Goal: Information Seeking & Learning: Find specific fact

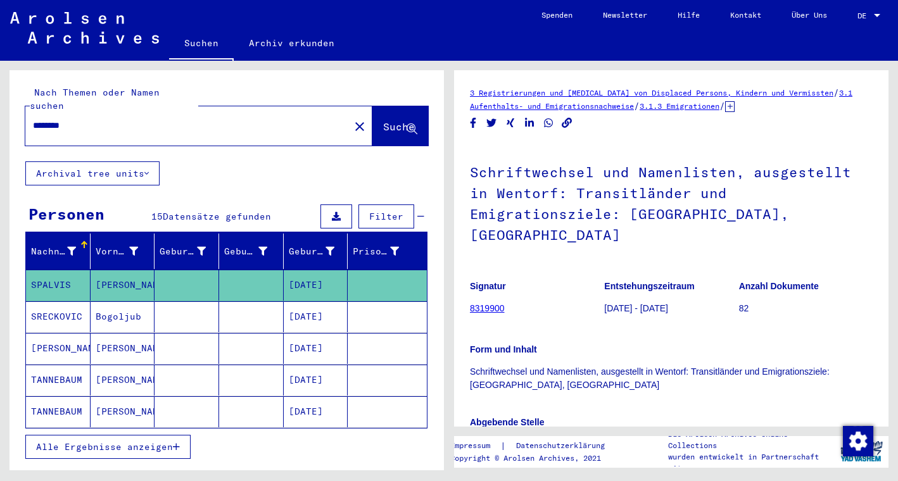
drag, startPoint x: 85, startPoint y: 114, endPoint x: 7, endPoint y: 114, distance: 78.5
click at [7, 114] on div "Nach Themen oder Namen suchen ******** close Suche Archival tree units Personen…" at bounding box center [224, 266] width 449 height 410
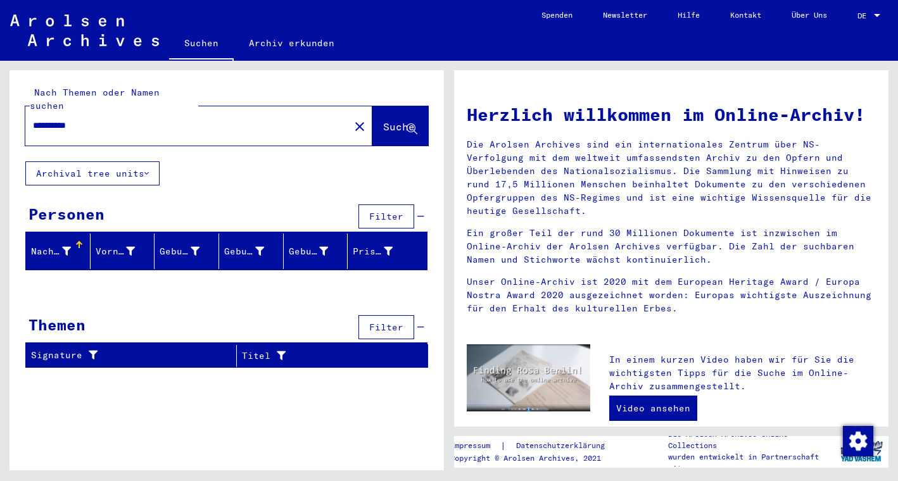
drag, startPoint x: 46, startPoint y: 115, endPoint x: 11, endPoint y: 112, distance: 34.9
click at [11, 112] on div "**********" at bounding box center [226, 115] width 434 height 91
type input "********"
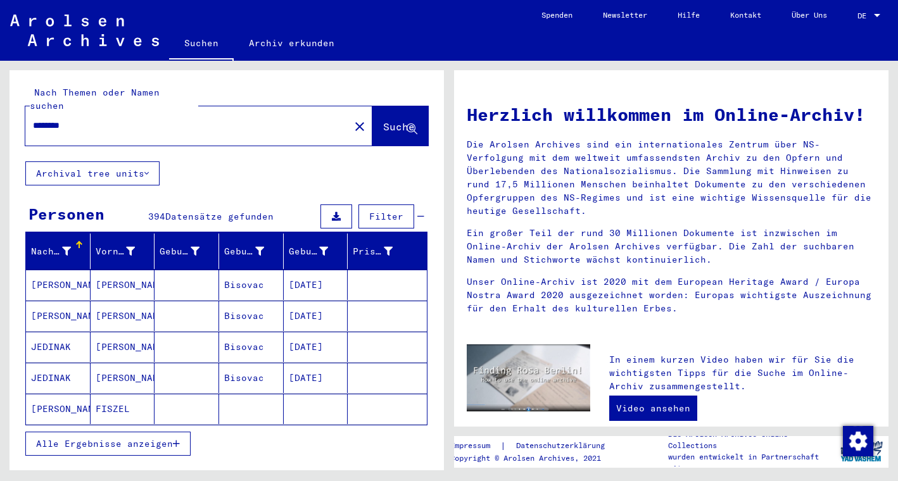
click at [73, 245] on div "Nachname" at bounding box center [52, 251] width 43 height 13
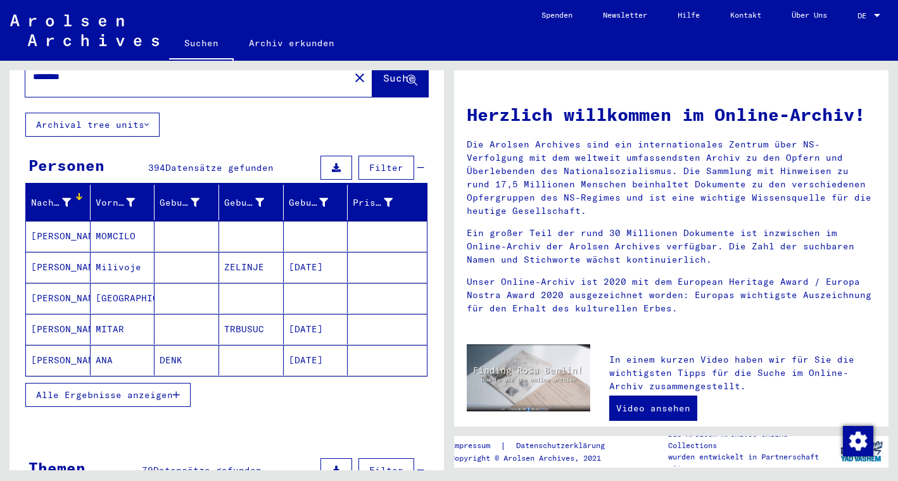
scroll to position [104, 0]
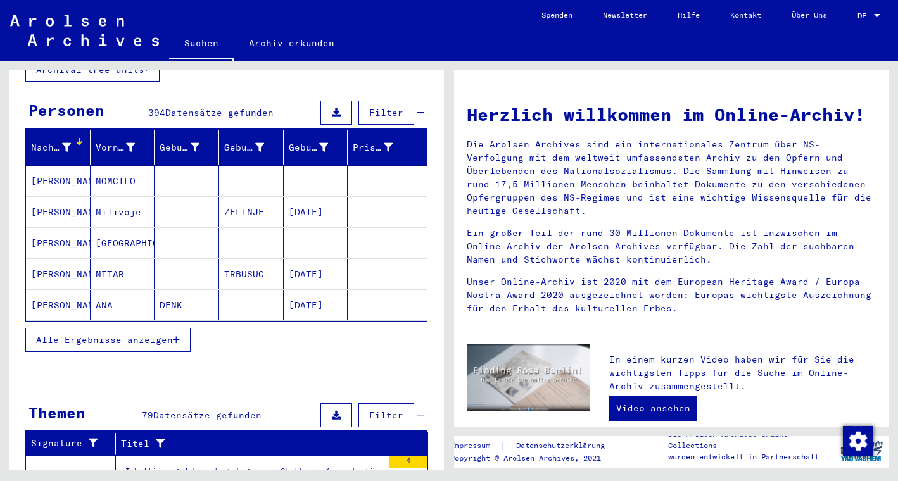
click at [135, 334] on span "Alle Ergebnisse anzeigen" at bounding box center [104, 339] width 137 height 11
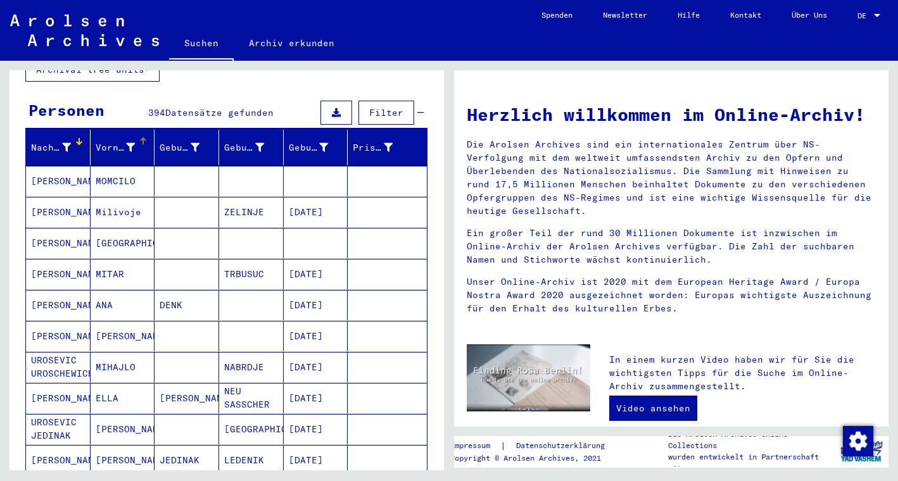
click at [145, 137] on div at bounding box center [143, 141] width 8 height 8
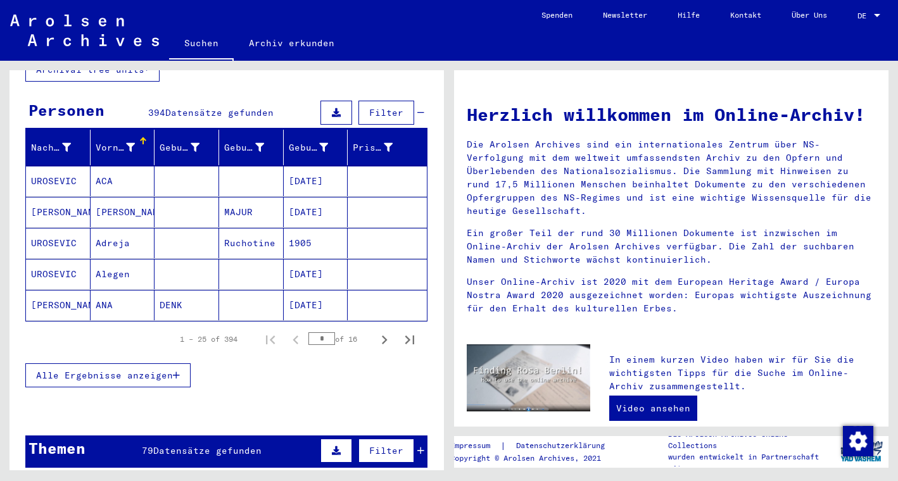
click at [151, 370] on span "Alle Ergebnisse anzeigen" at bounding box center [104, 375] width 137 height 11
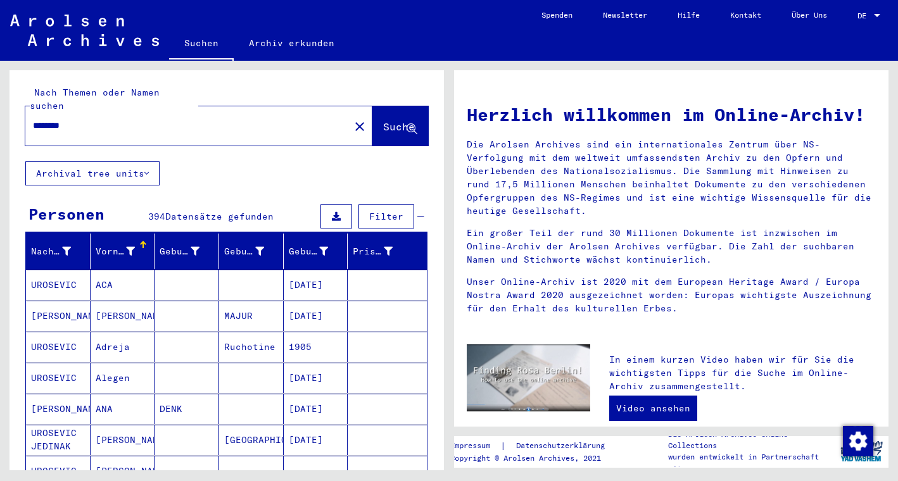
scroll to position [0, 0]
click at [201, 210] on div "394 Datensätze gefunden" at bounding box center [210, 216] width 125 height 13
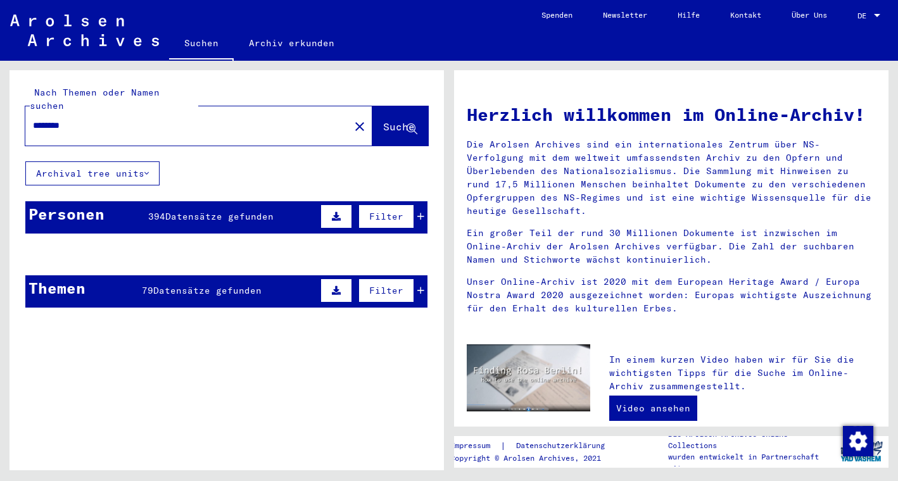
click at [215, 280] on mat-cell at bounding box center [186, 285] width 65 height 30
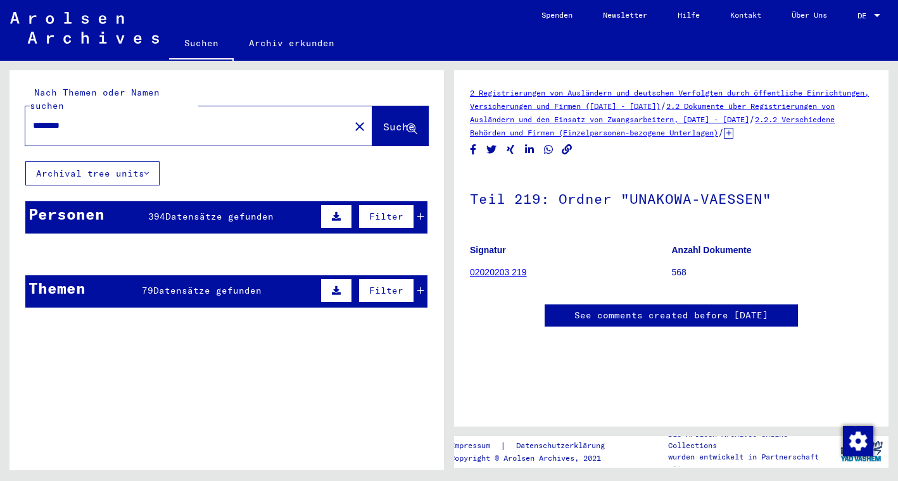
click at [228, 211] on span "Datensätze gefunden" at bounding box center [219, 216] width 108 height 11
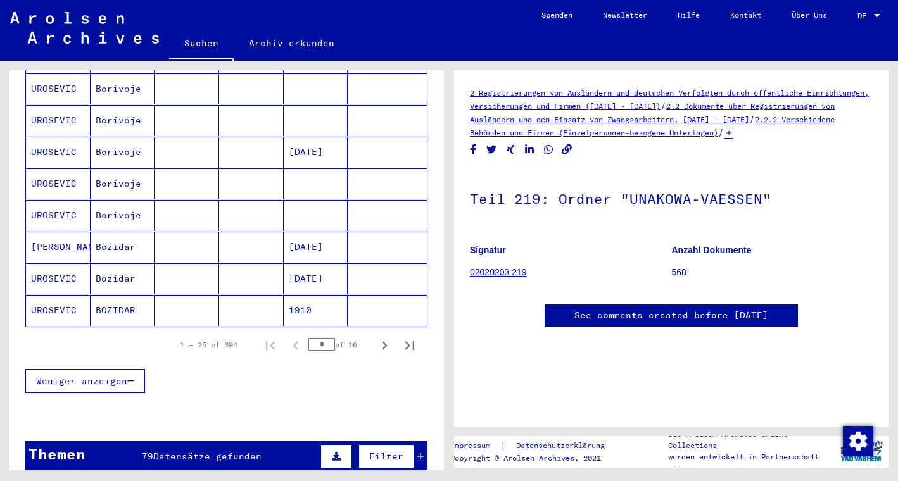
scroll to position [736, 0]
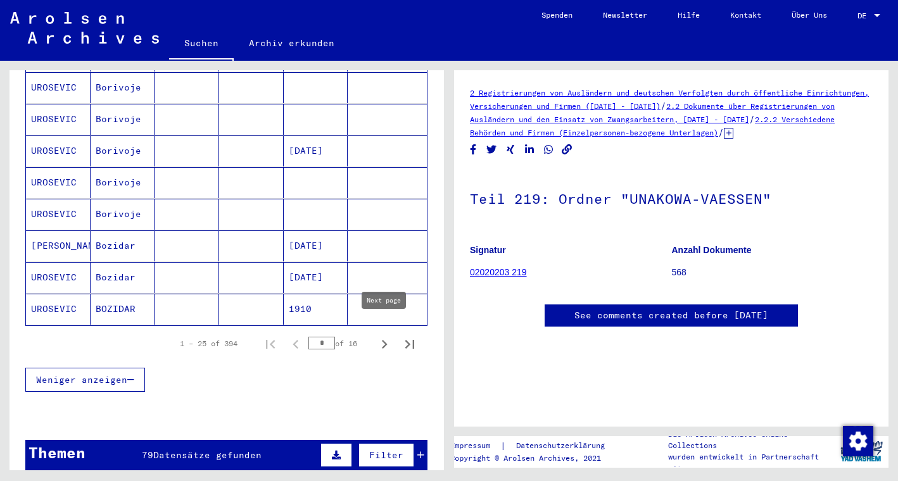
click at [382, 336] on icon "Next page" at bounding box center [384, 345] width 18 height 18
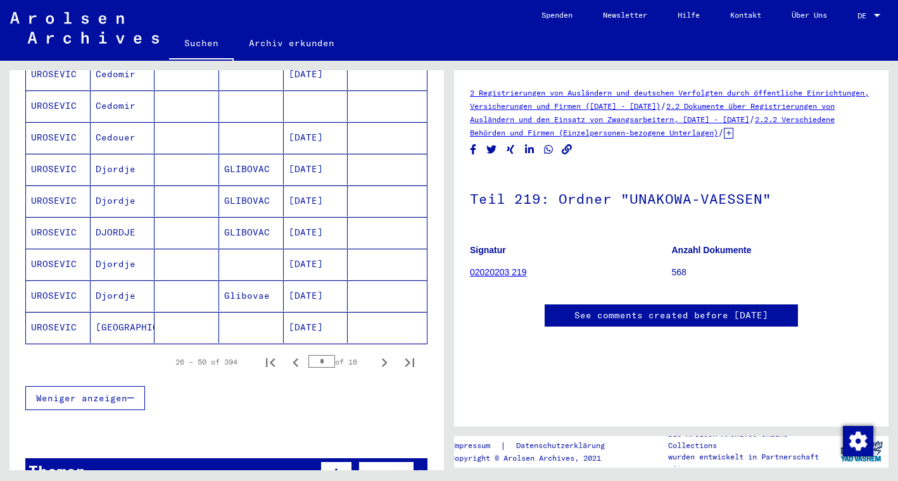
scroll to position [719, 0]
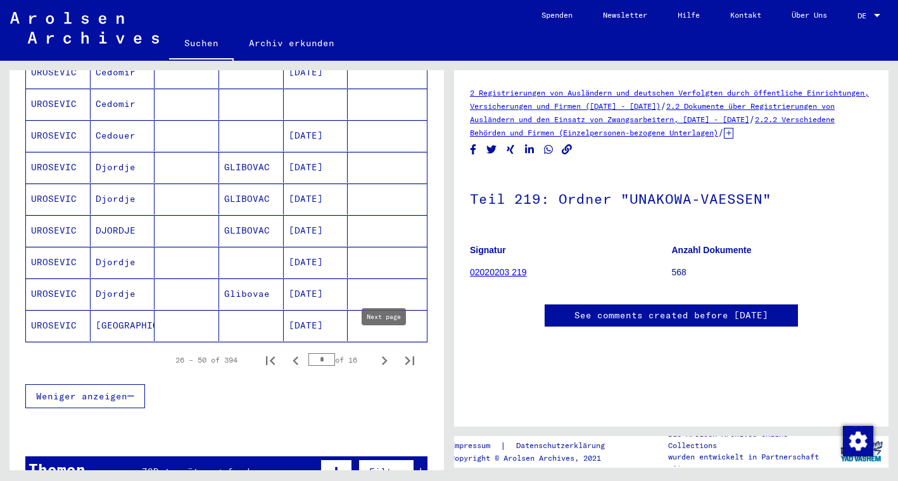
click at [382, 352] on icon "Next page" at bounding box center [384, 361] width 18 height 18
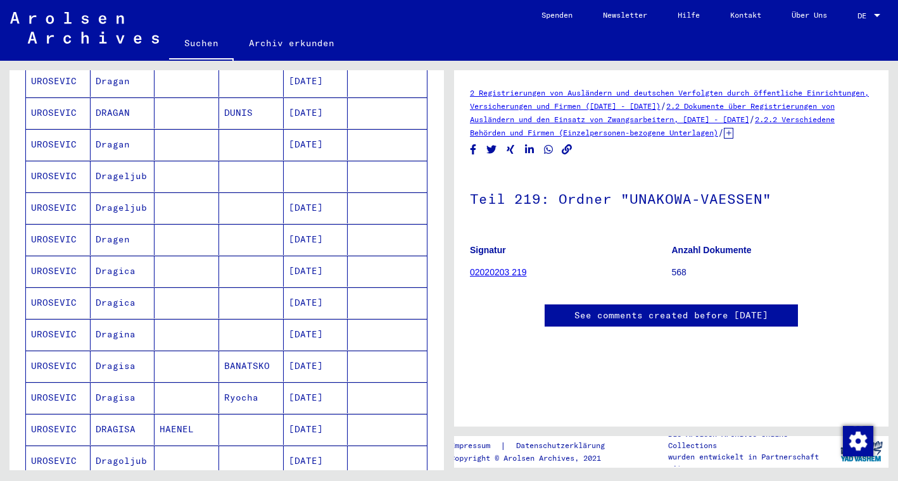
scroll to position [481, 0]
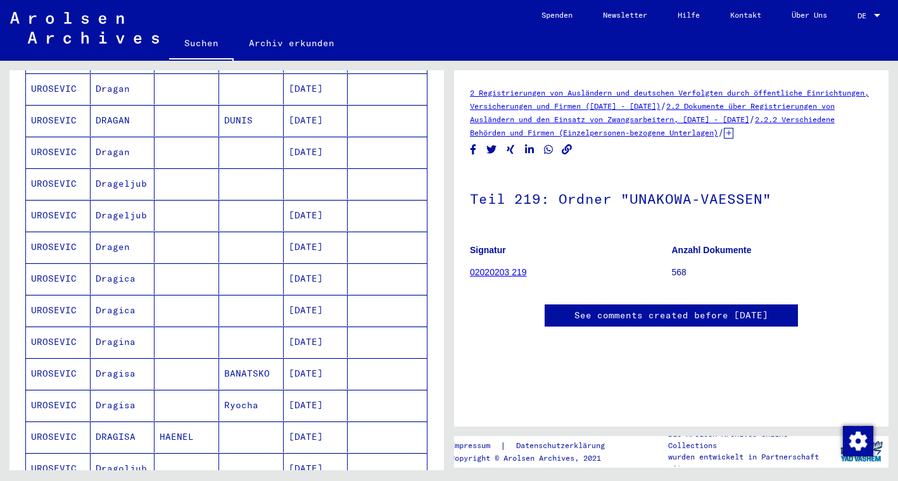
click at [130, 173] on mat-cell "Drageljub" at bounding box center [123, 183] width 65 height 31
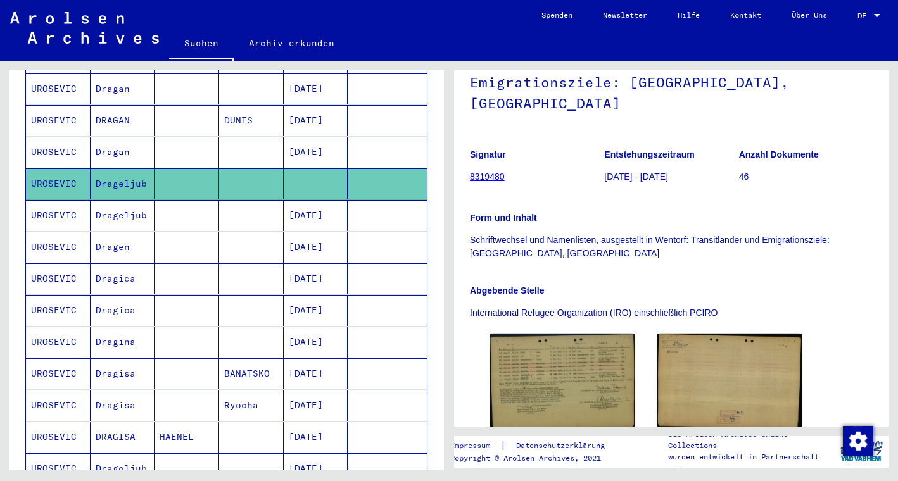
scroll to position [132, 0]
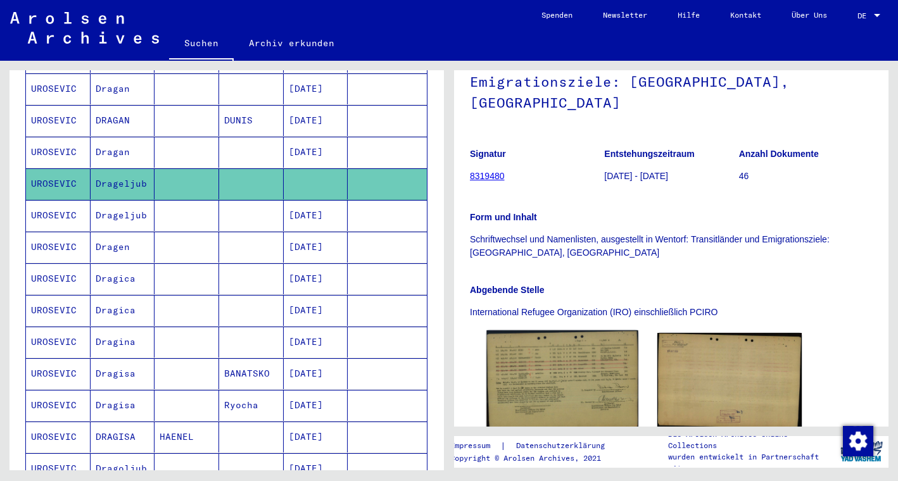
click at [552, 342] on img at bounding box center [561, 381] width 151 height 101
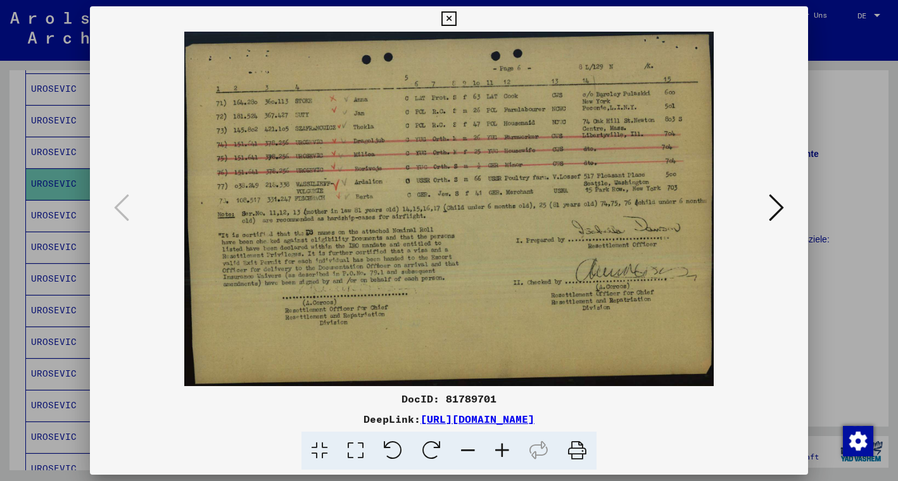
click at [456, 18] on icon at bounding box center [448, 18] width 15 height 15
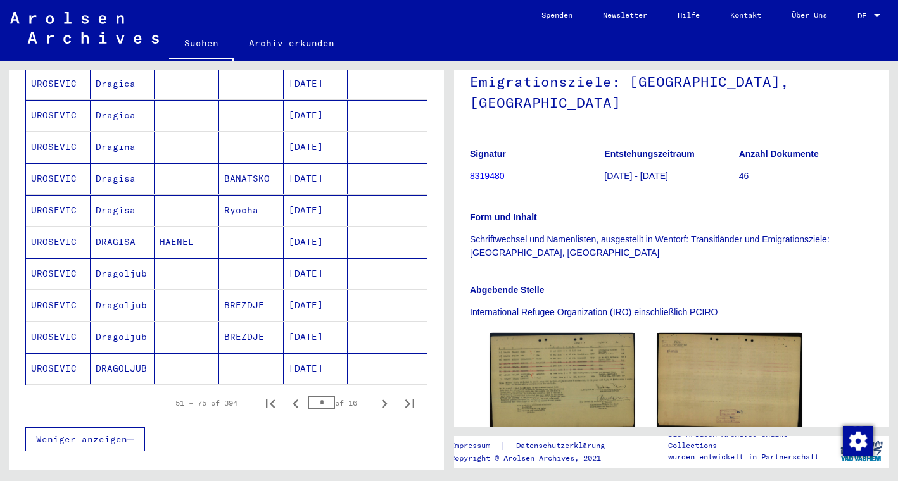
scroll to position [684, 0]
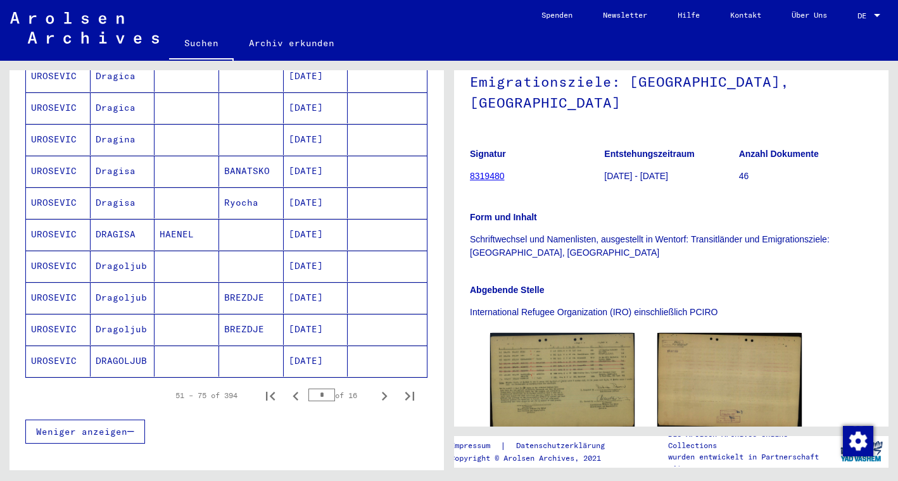
click at [129, 254] on mat-cell "Dragoljub" at bounding box center [123, 266] width 65 height 31
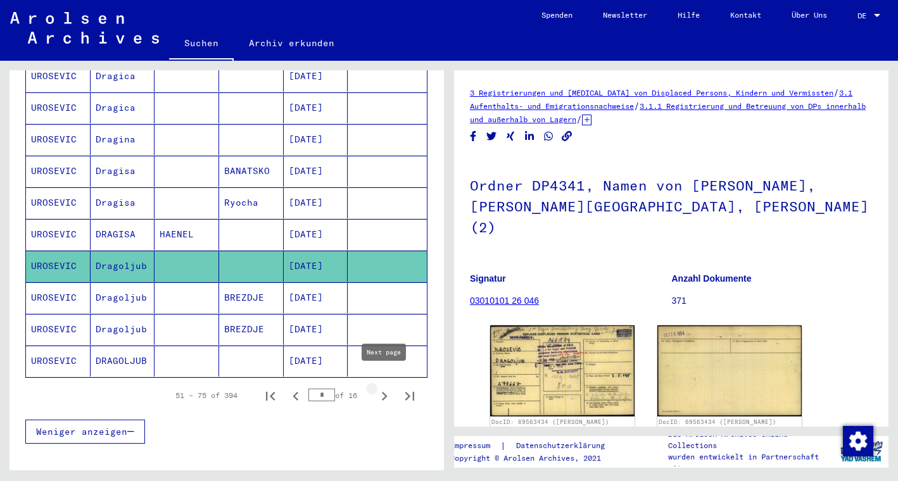
click at [384, 387] on icon "Next page" at bounding box center [384, 396] width 18 height 18
type input "*"
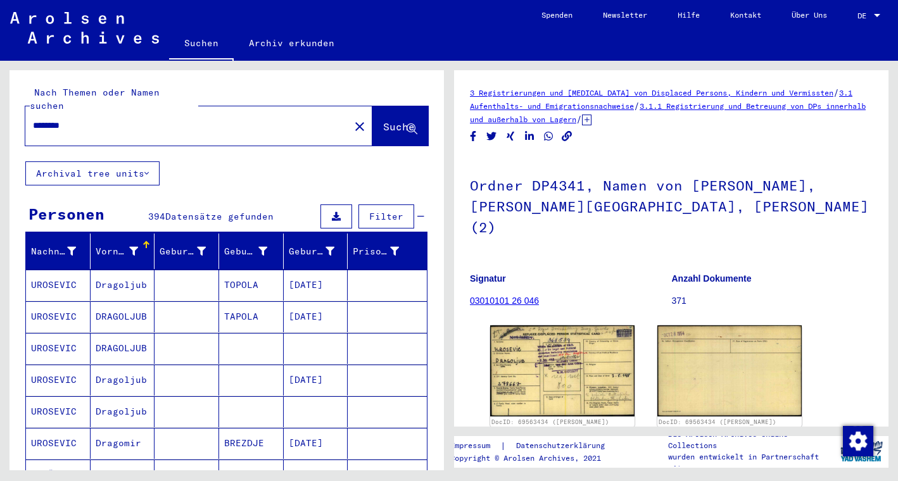
click at [124, 270] on mat-cell "Dragoljub" at bounding box center [123, 285] width 65 height 31
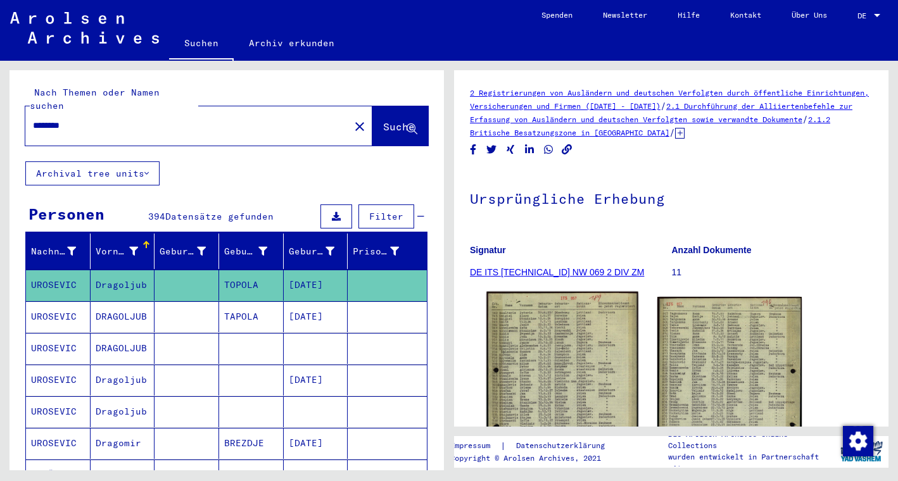
click at [568, 349] on img at bounding box center [561, 398] width 151 height 213
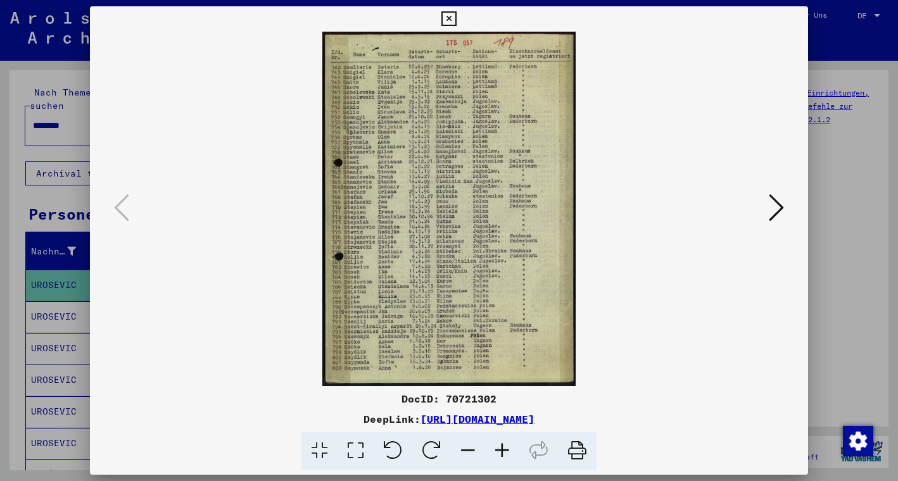
click at [779, 205] on icon at bounding box center [776, 207] width 15 height 30
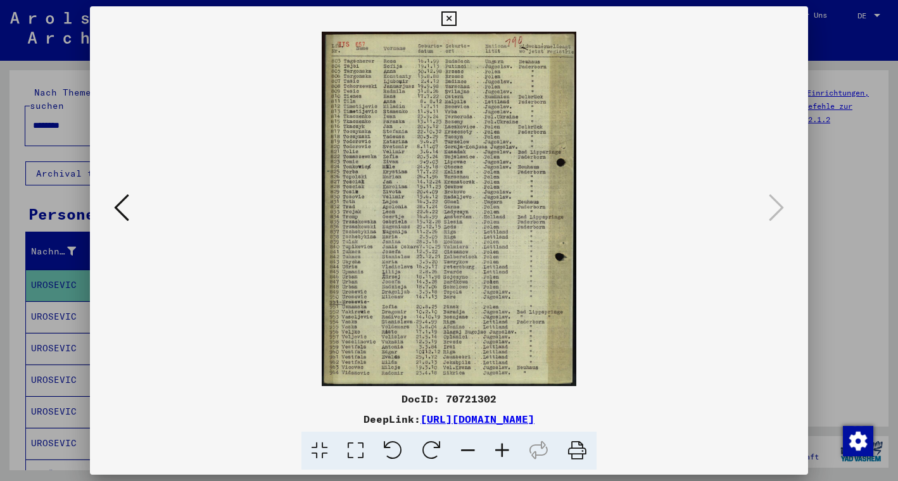
click at [505, 448] on icon at bounding box center [502, 451] width 34 height 39
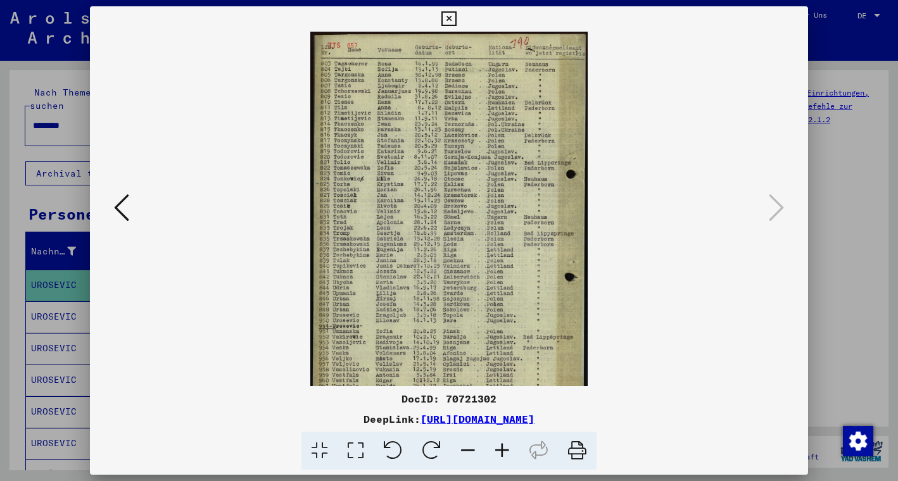
click at [505, 448] on icon at bounding box center [502, 451] width 34 height 39
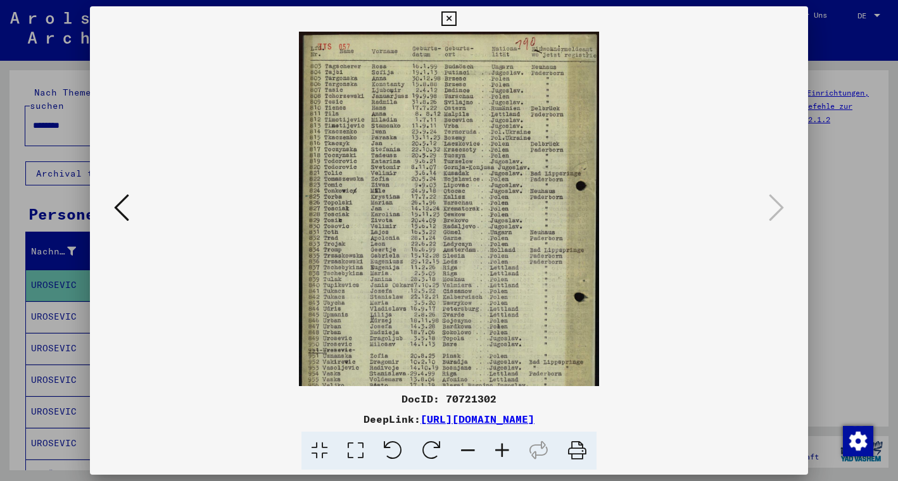
click at [505, 448] on icon at bounding box center [502, 451] width 34 height 39
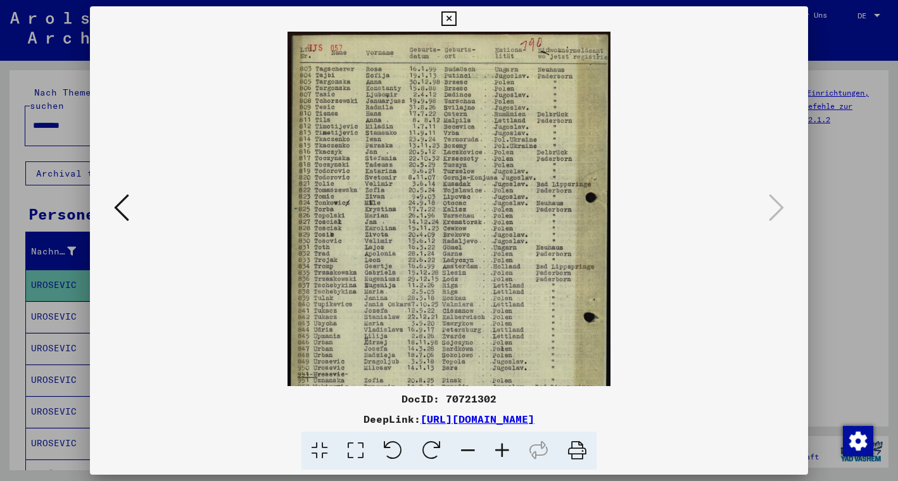
click at [505, 448] on icon at bounding box center [502, 451] width 34 height 39
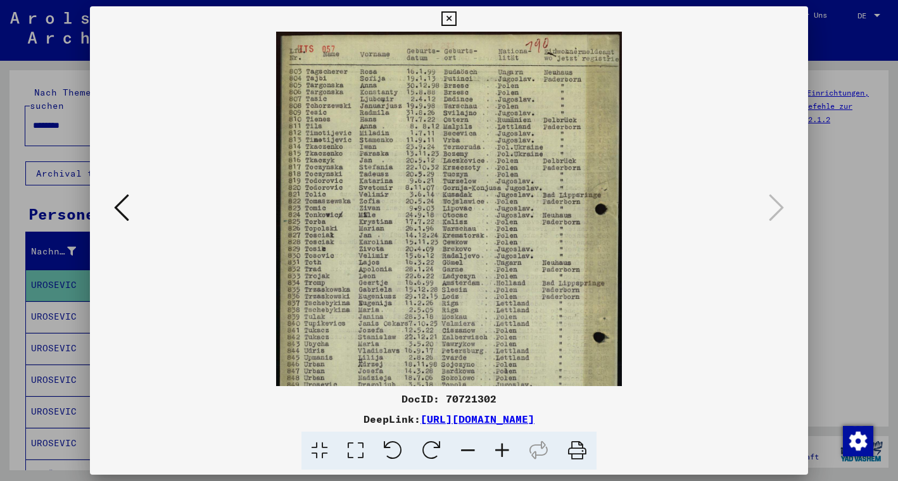
click at [505, 448] on icon at bounding box center [502, 451] width 34 height 39
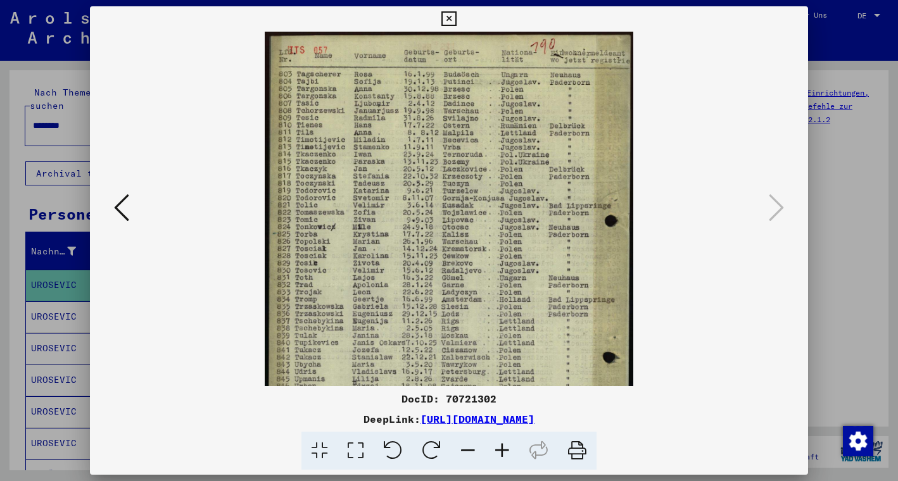
drag, startPoint x: 470, startPoint y: 345, endPoint x: 439, endPoint y: 198, distance: 150.0
click at [468, 229] on img at bounding box center [449, 288] width 368 height 513
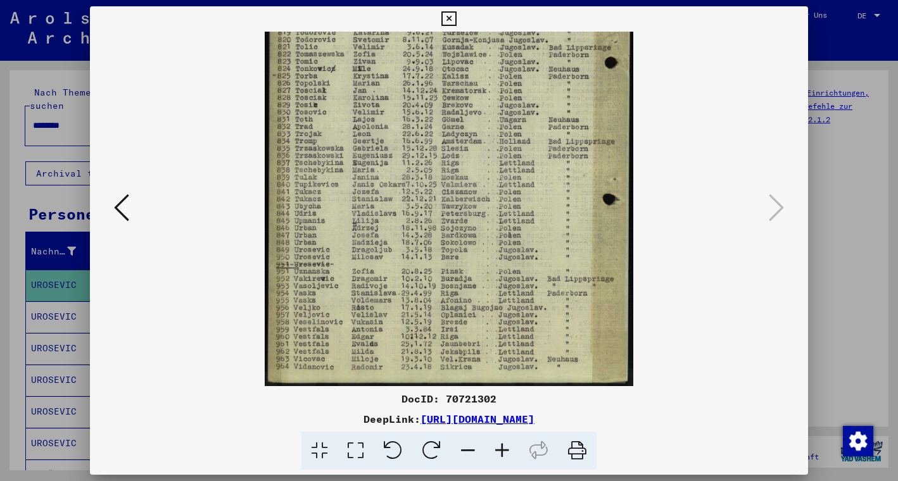
scroll to position [158, 0]
click at [486, 264] on img at bounding box center [449, 129] width 368 height 513
drag, startPoint x: 479, startPoint y: 275, endPoint x: 498, endPoint y: 170, distance: 107.4
click at [456, 16] on icon at bounding box center [448, 18] width 15 height 15
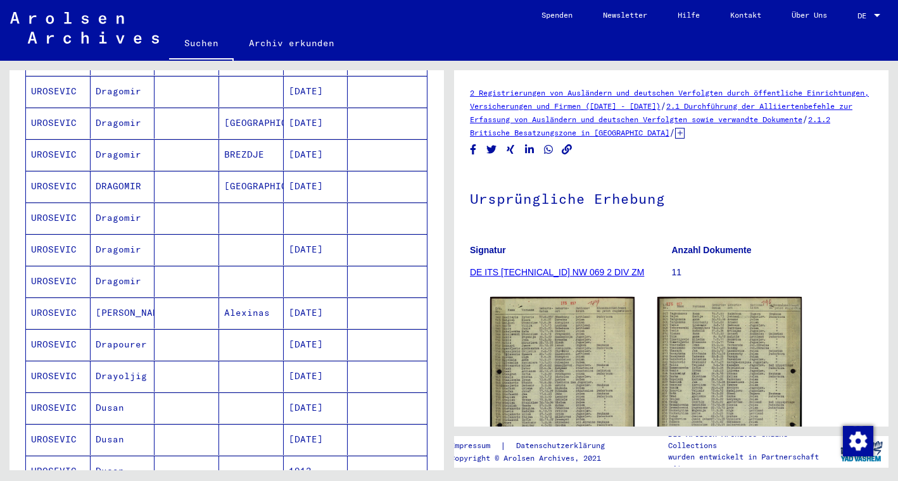
scroll to position [416, 0]
click at [135, 337] on mat-cell "Drapourer" at bounding box center [123, 344] width 65 height 31
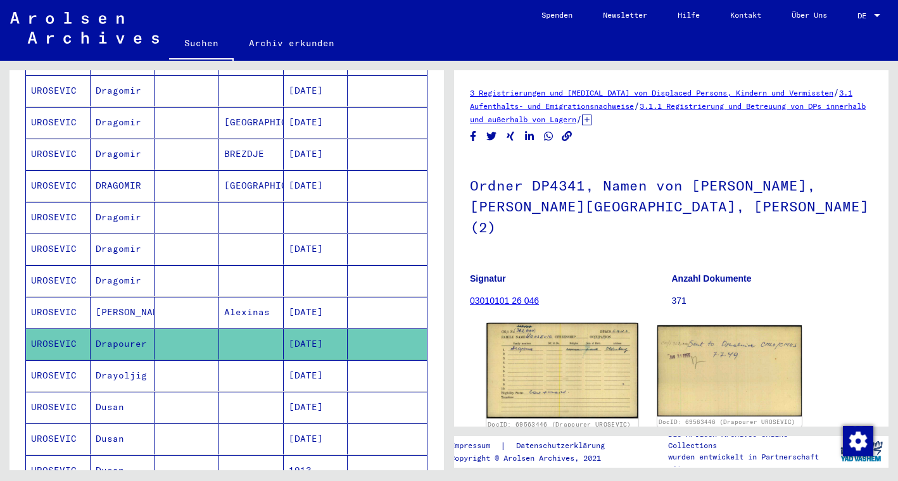
click at [564, 346] on img at bounding box center [561, 371] width 151 height 96
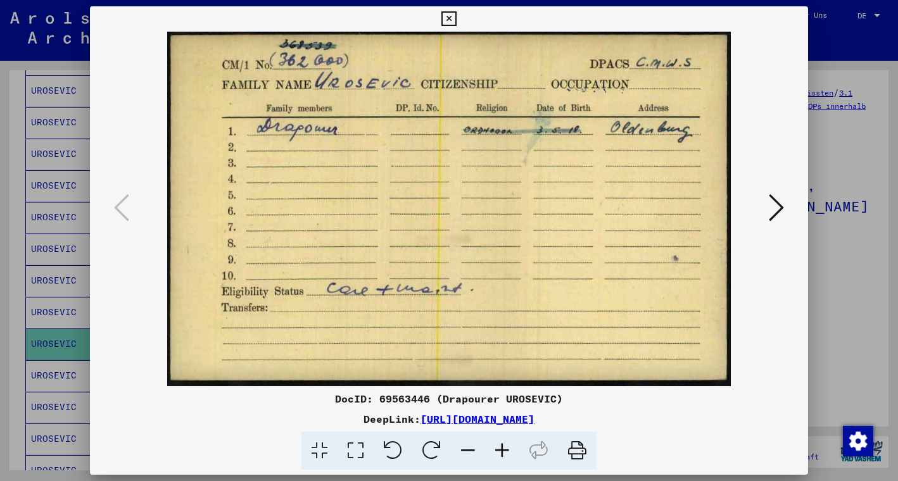
click at [774, 204] on icon at bounding box center [776, 207] width 15 height 30
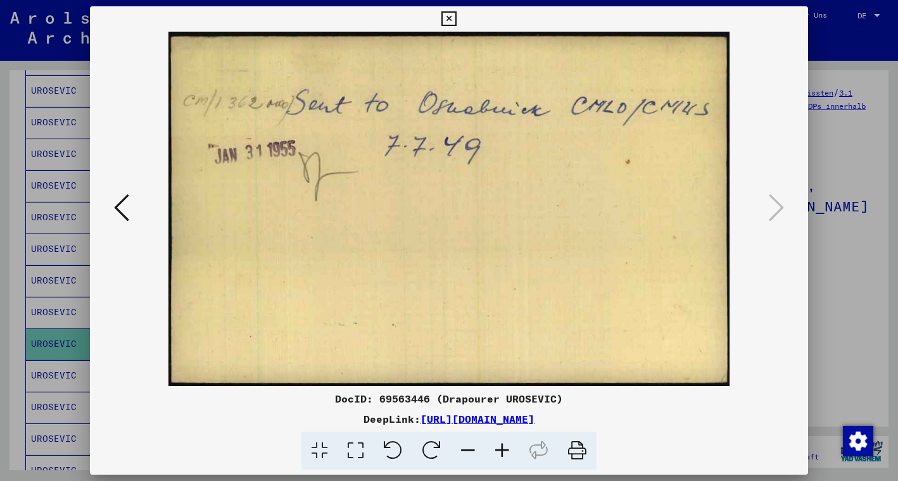
click at [456, 17] on icon at bounding box center [448, 18] width 15 height 15
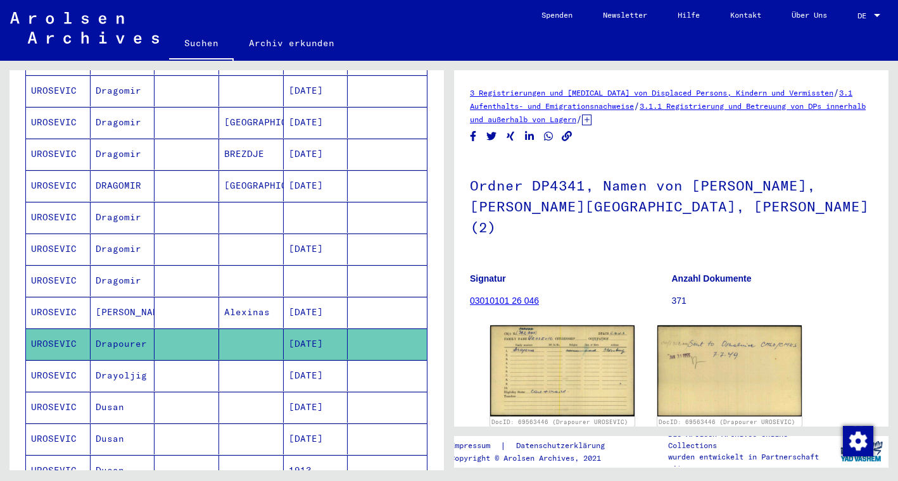
click at [137, 364] on mat-cell "Drayoljig" at bounding box center [123, 375] width 65 height 31
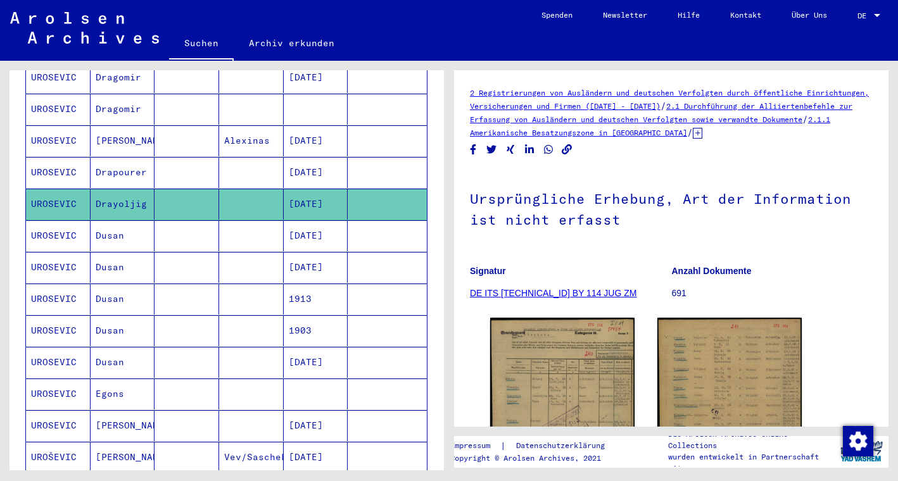
scroll to position [589, 0]
